Goal: Task Accomplishment & Management: Manage account settings

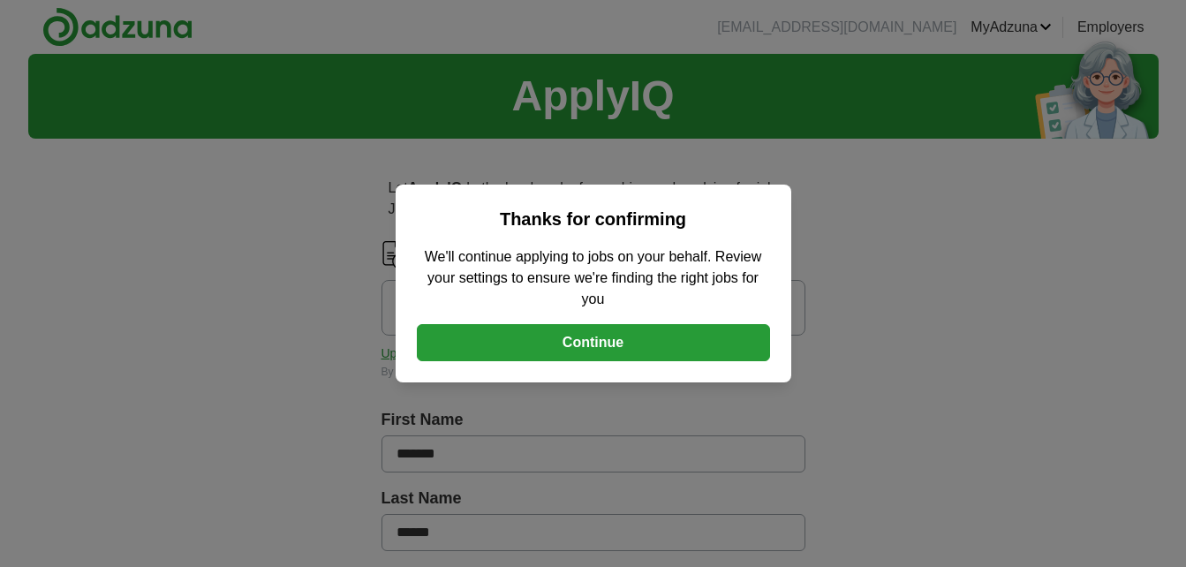
click at [599, 341] on button "Continue" at bounding box center [593, 342] width 353 height 37
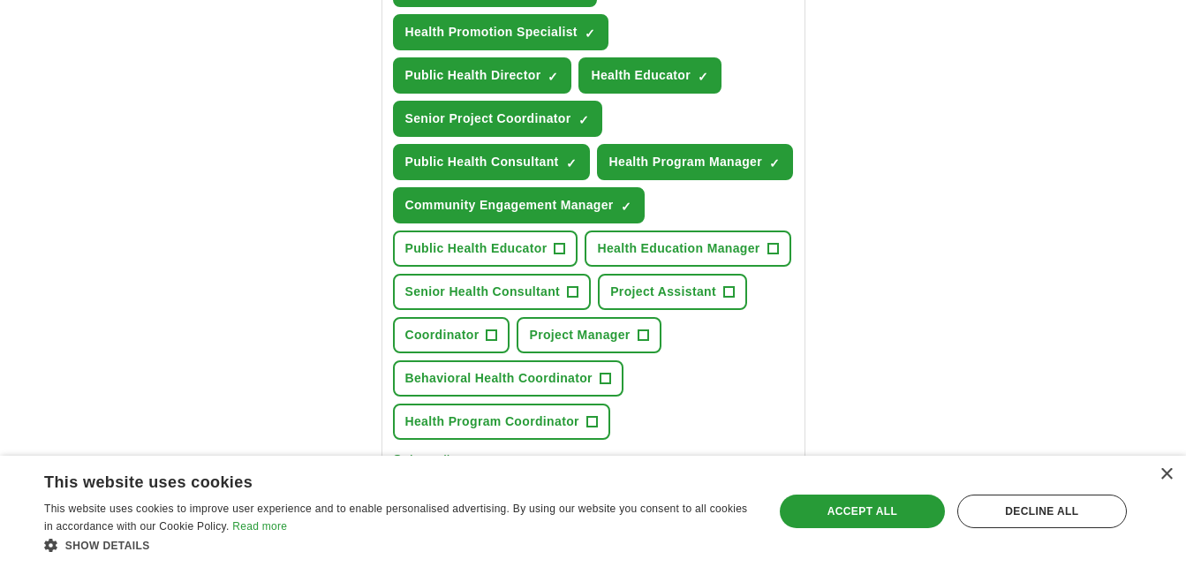
scroll to position [795, 0]
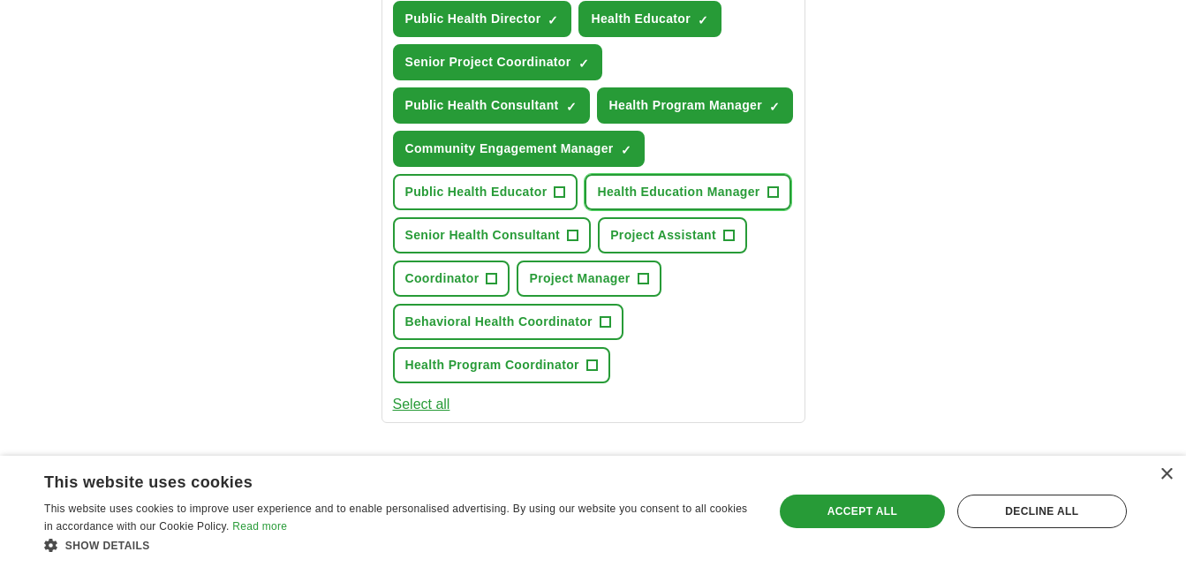
click at [772, 194] on span "+" at bounding box center [773, 192] width 11 height 14
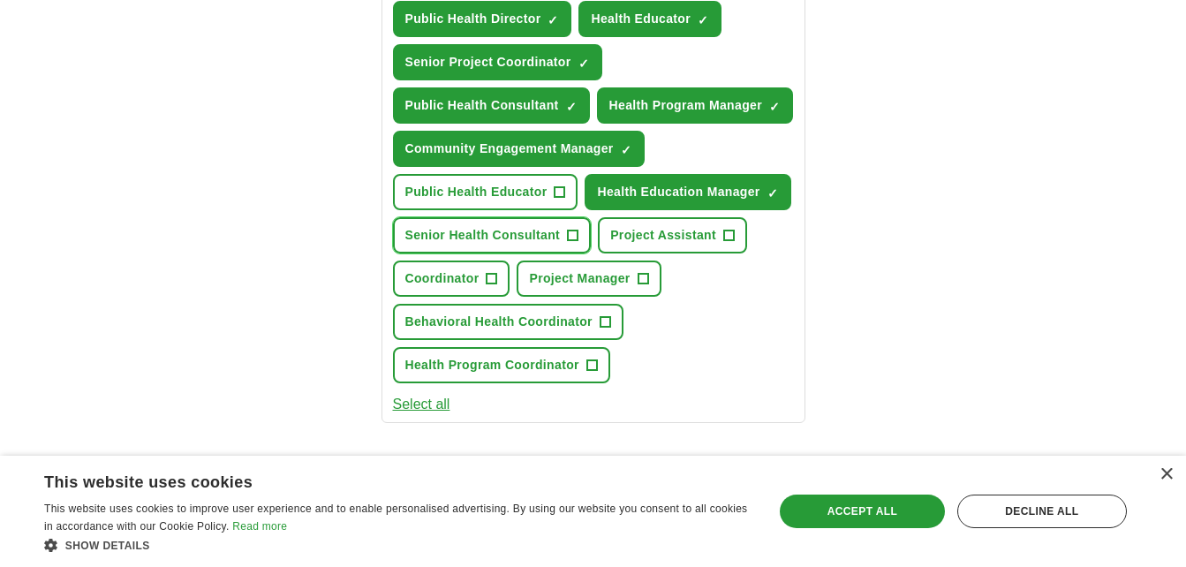
click at [571, 236] on span "+" at bounding box center [573, 236] width 11 height 14
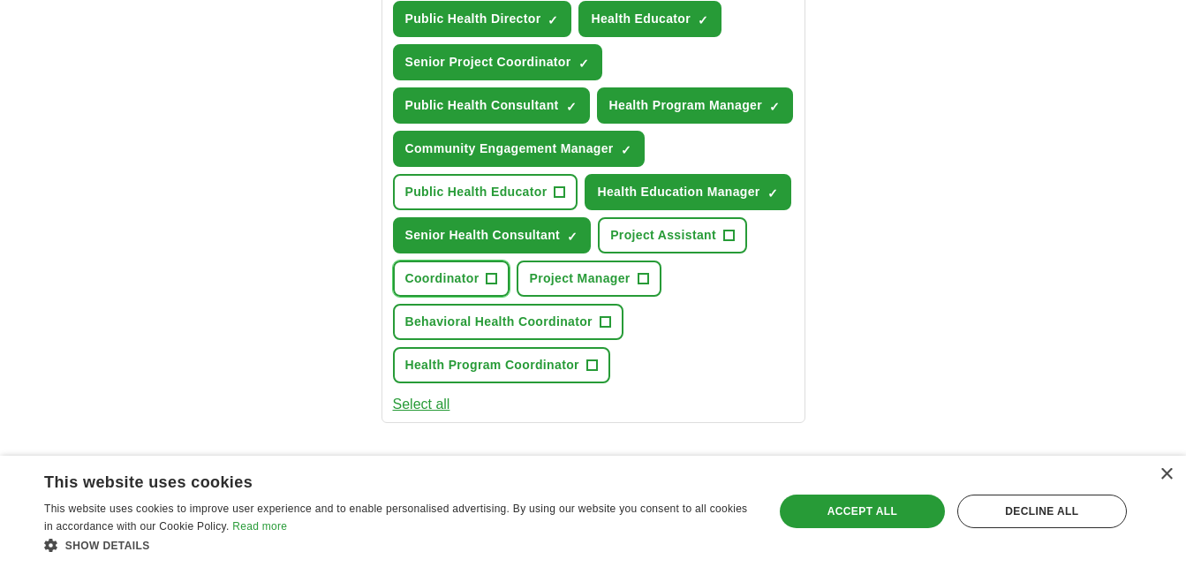
click at [494, 282] on span "+" at bounding box center [492, 279] width 11 height 14
click at [594, 367] on span "+" at bounding box center [591, 366] width 11 height 14
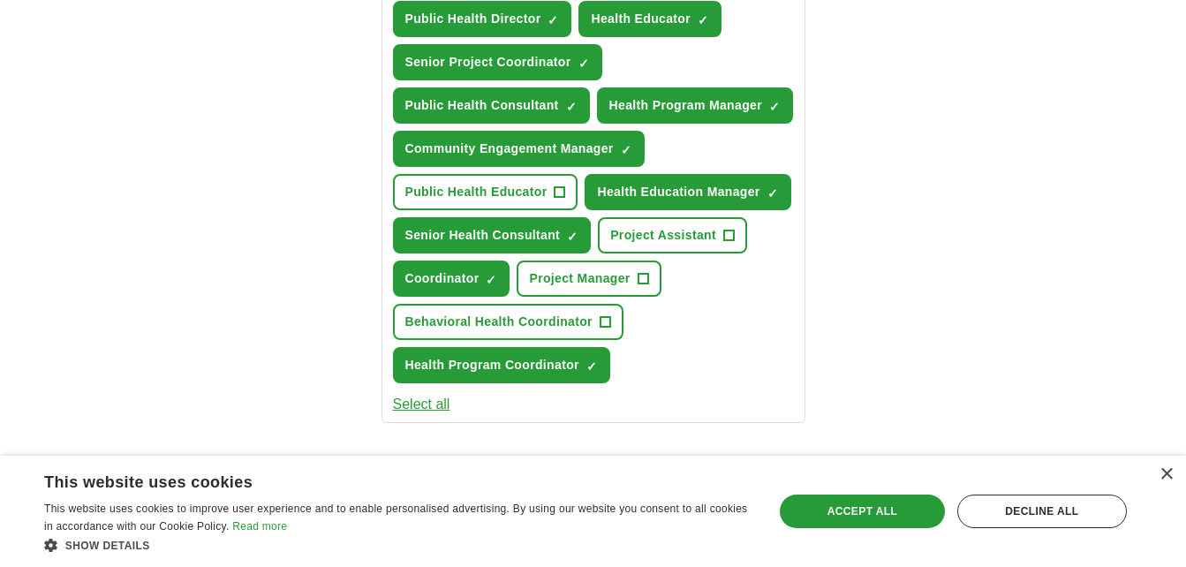
click at [429, 402] on button "Select all" at bounding box center [421, 404] width 57 height 21
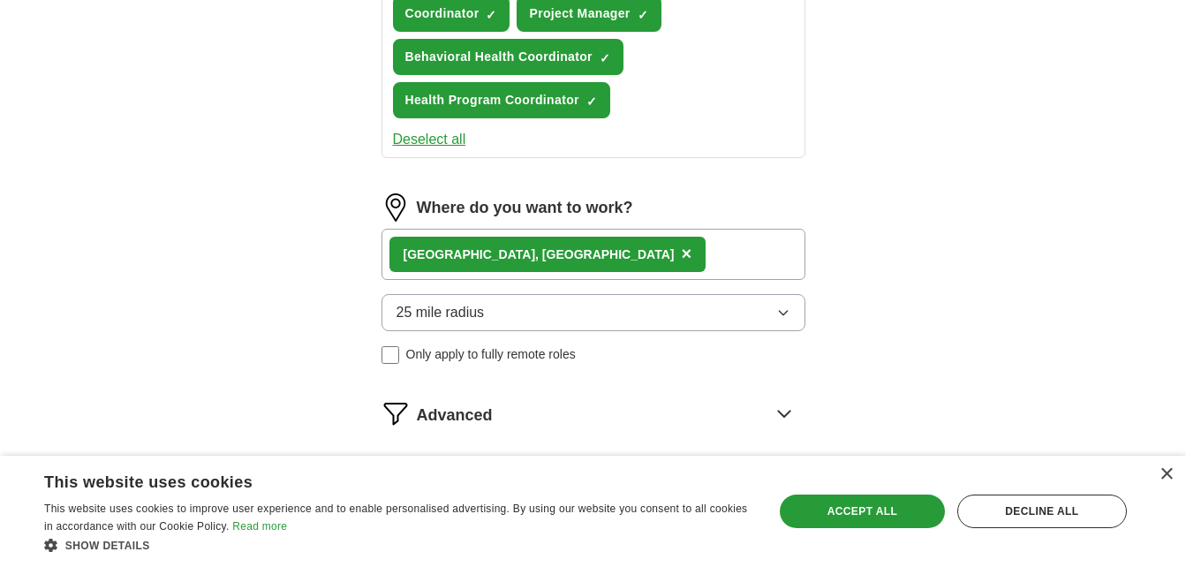
scroll to position [1148, 0]
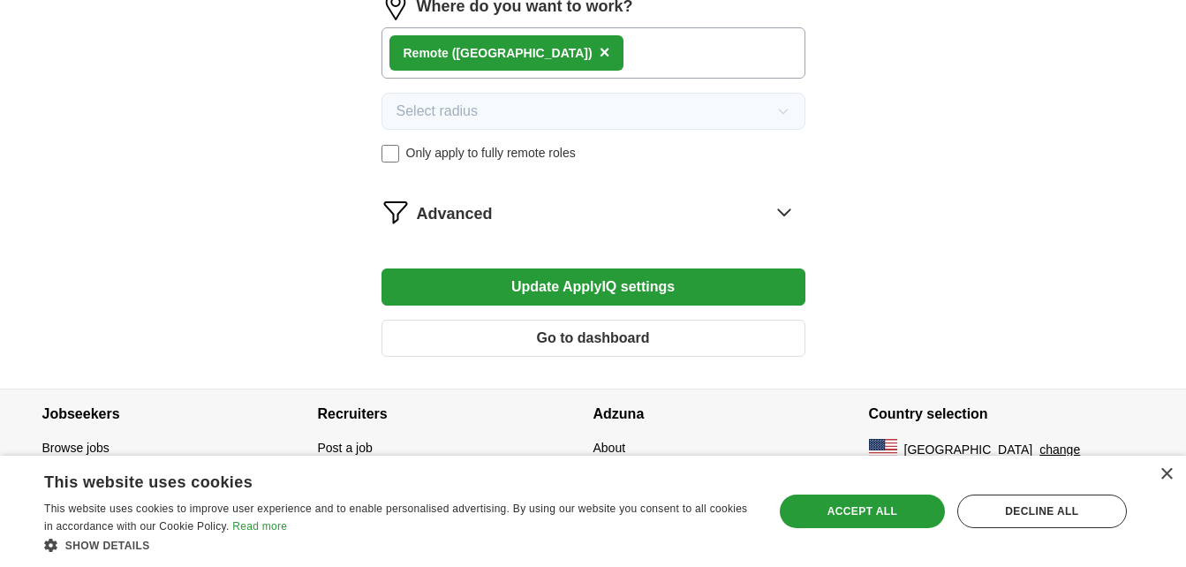
click at [677, 291] on button "Update ApplyIQ settings" at bounding box center [594, 286] width 424 height 37
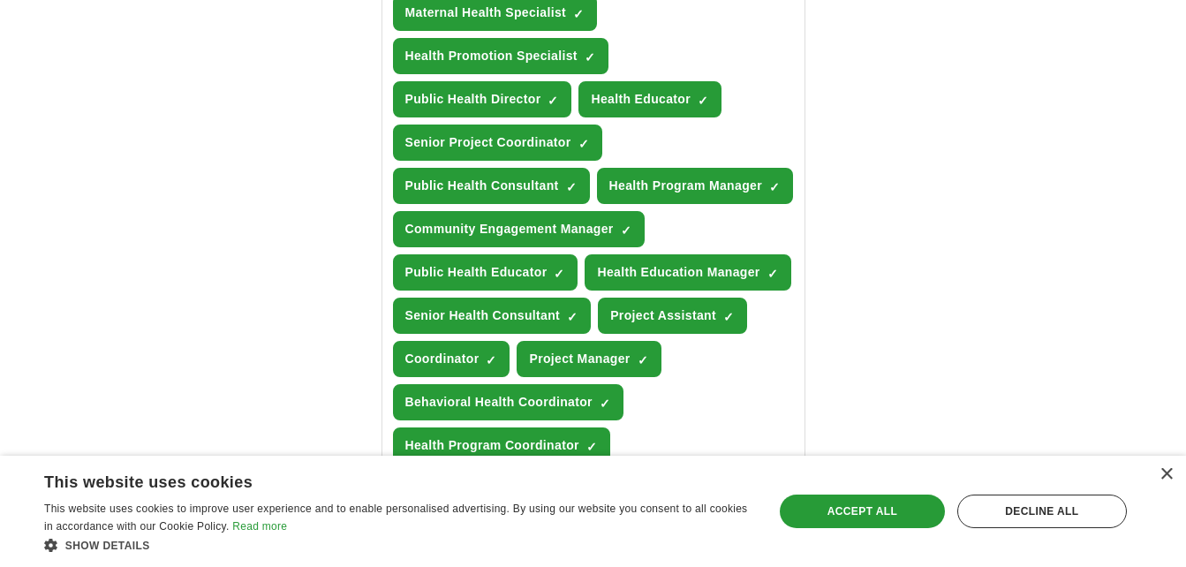
scroll to position [752, 0]
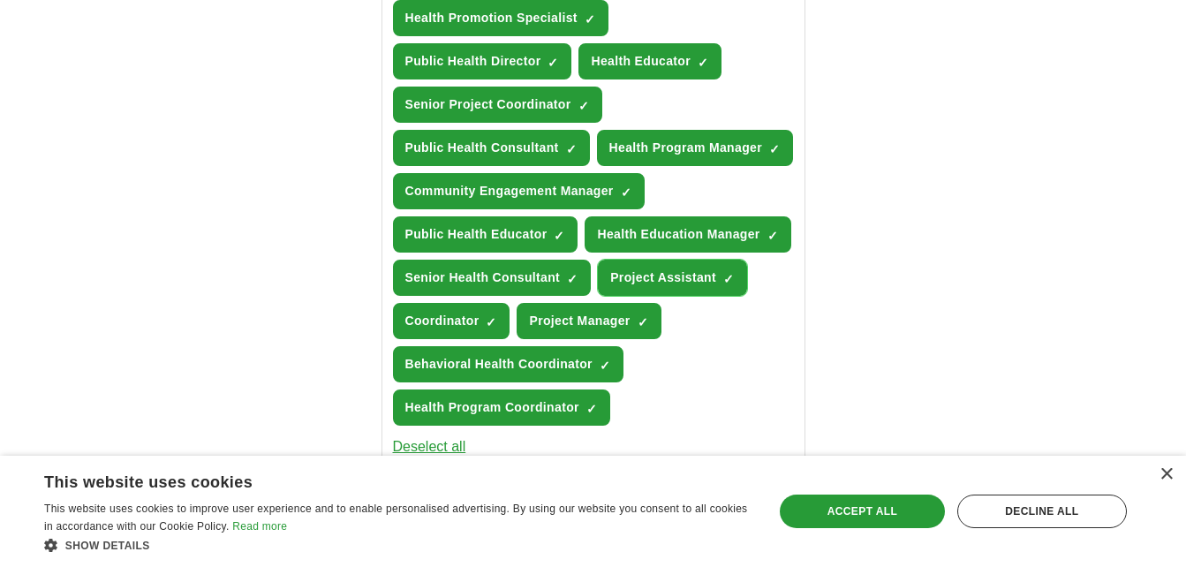
click at [0, 0] on span "×" at bounding box center [0, 0] width 0 height 0
click at [565, 283] on button "Senior Health Consultant ✓ ×" at bounding box center [492, 278] width 199 height 36
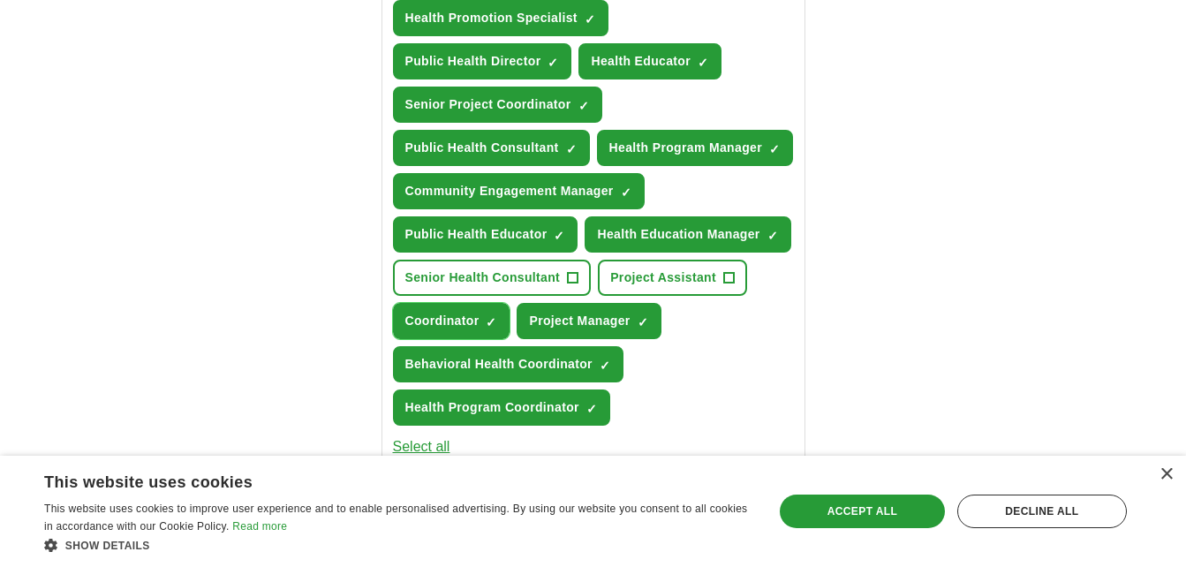
click at [497, 323] on span "✓ ×" at bounding box center [491, 321] width 11 height 11
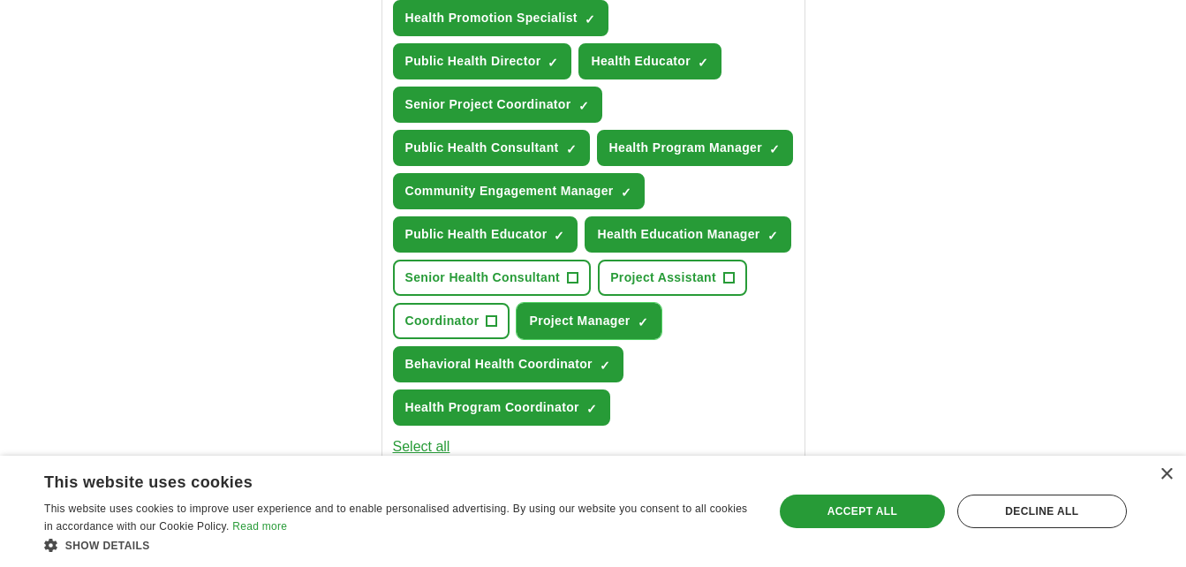
click at [0, 0] on span "×" at bounding box center [0, 0] width 0 height 0
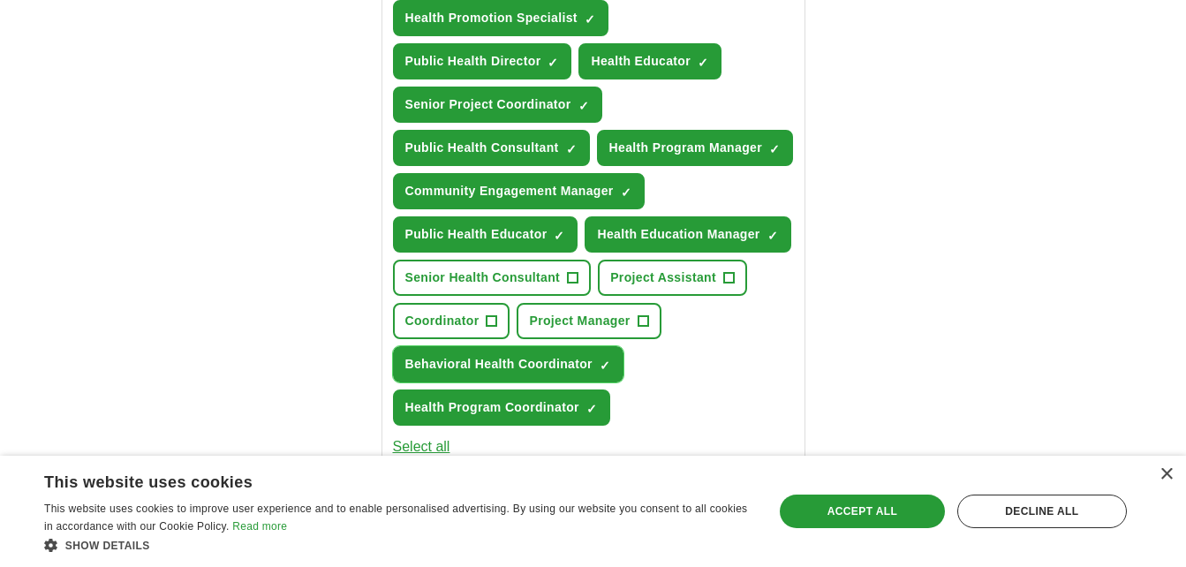
click at [606, 372] on button "Behavioral Health Coordinator ✓ ×" at bounding box center [508, 364] width 231 height 36
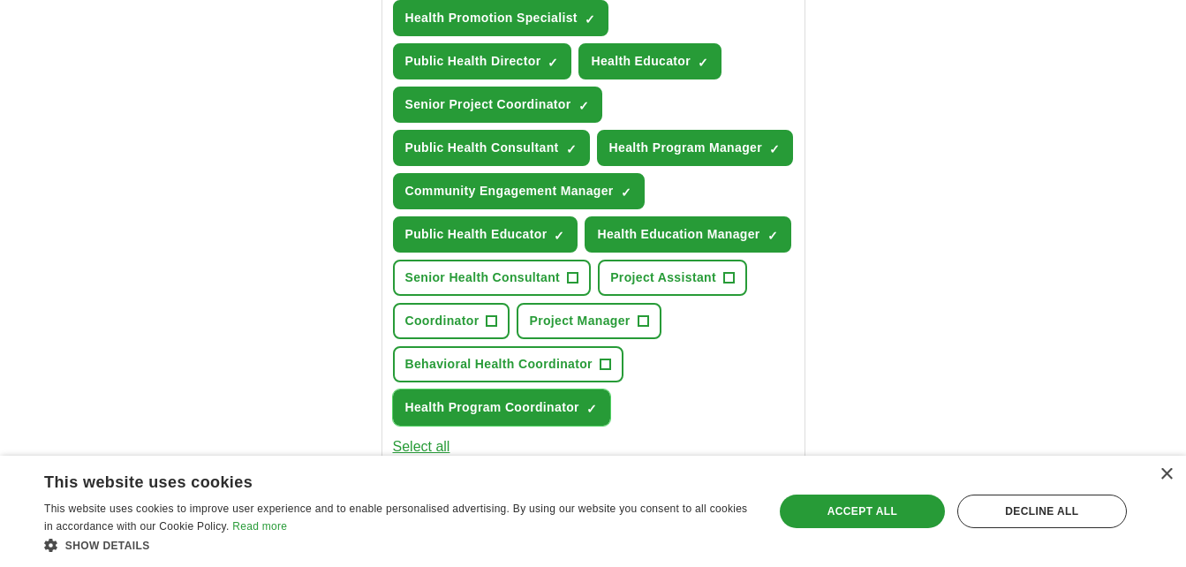
click at [0, 0] on span "×" at bounding box center [0, 0] width 0 height 0
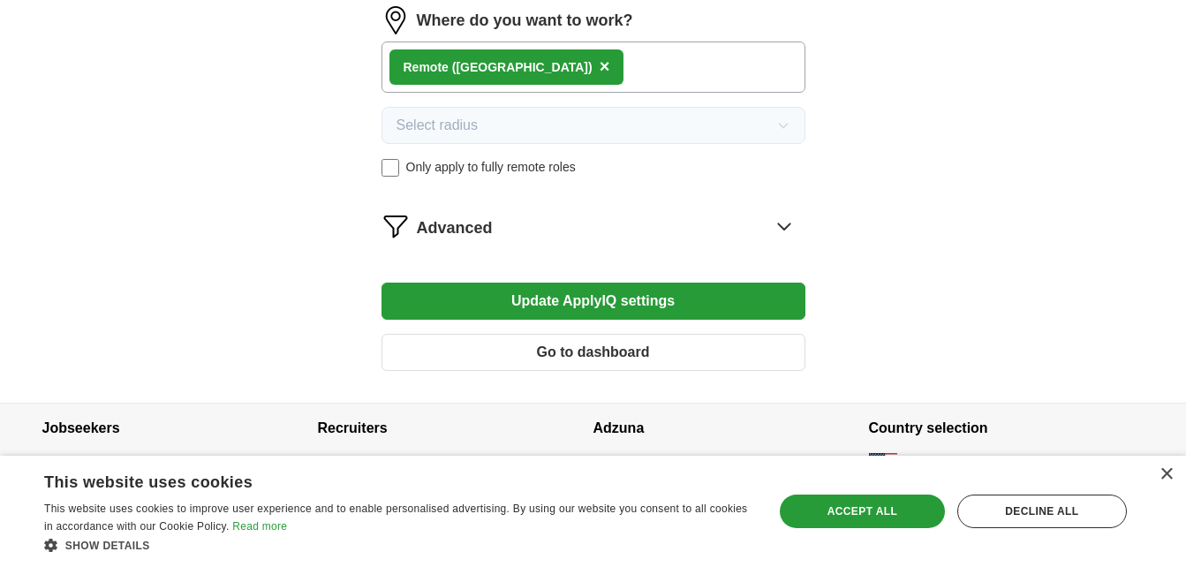
scroll to position [1261, 0]
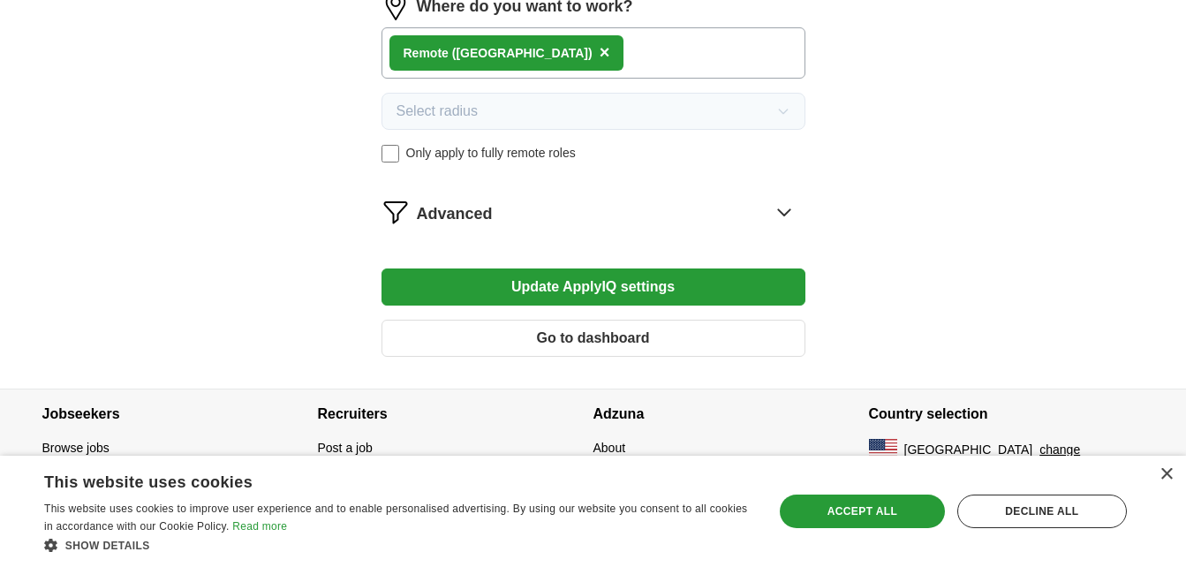
click at [635, 280] on button "Update ApplyIQ settings" at bounding box center [594, 286] width 424 height 37
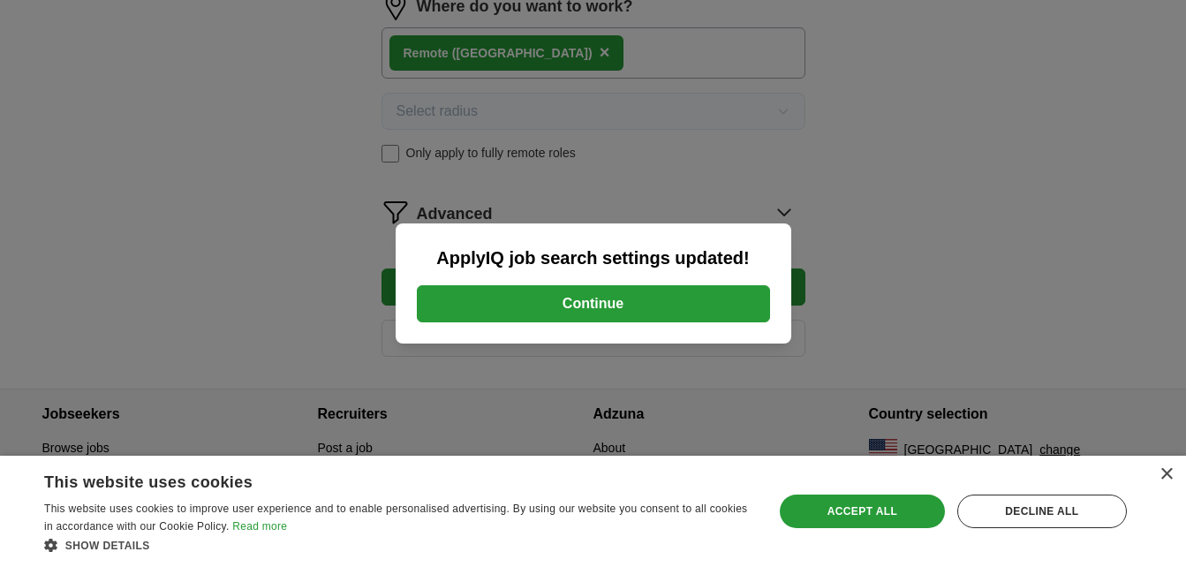
click at [620, 300] on button "Continue" at bounding box center [593, 303] width 353 height 37
